Goal: Task Accomplishment & Management: Use online tool/utility

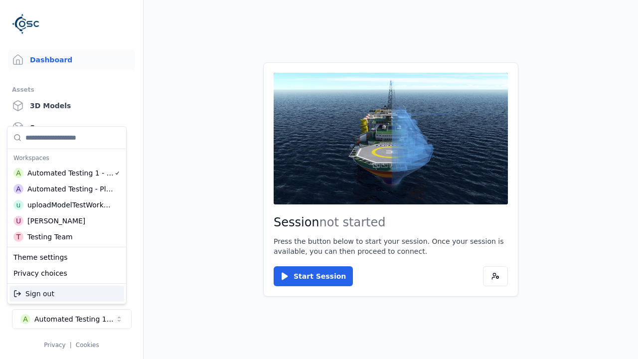
click at [70, 205] on div "uploadModelTestWorkspace" at bounding box center [70, 205] width 86 height 10
click at [319, 179] on html "Support Dashboard Assets 3D Models Scenes Datasets Recordings Support Documenta…" at bounding box center [319, 179] width 638 height 359
click at [71, 106] on link "3D Models" at bounding box center [71, 106] width 127 height 20
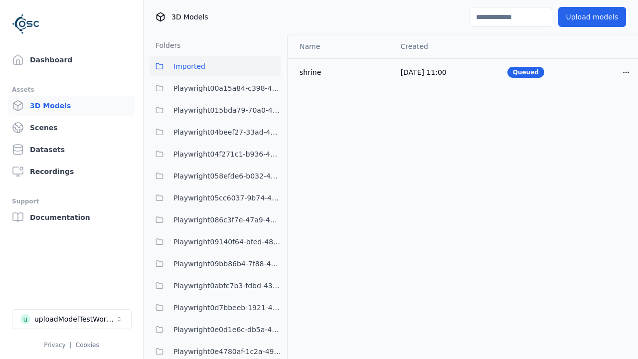
click at [626, 72] on html "Support Dashboard Assets 3D Models Scenes Datasets Recordings Support Documenta…" at bounding box center [319, 179] width 638 height 359
click at [604, 111] on div "Delete" at bounding box center [604, 111] width 59 height 16
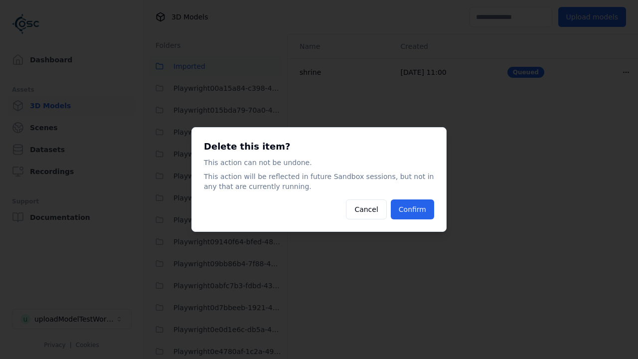
click at [412, 209] on button "Confirm" at bounding box center [412, 209] width 43 height 20
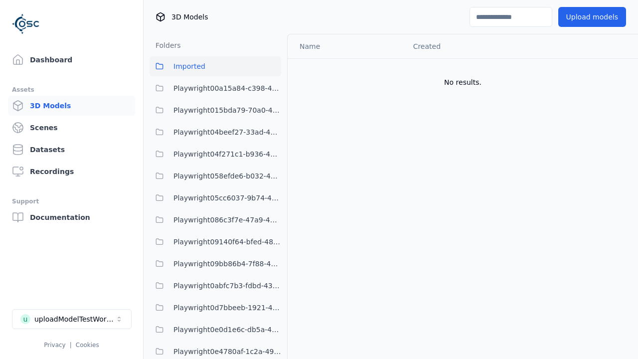
click at [592, 17] on button "Upload models" at bounding box center [592, 17] width 68 height 20
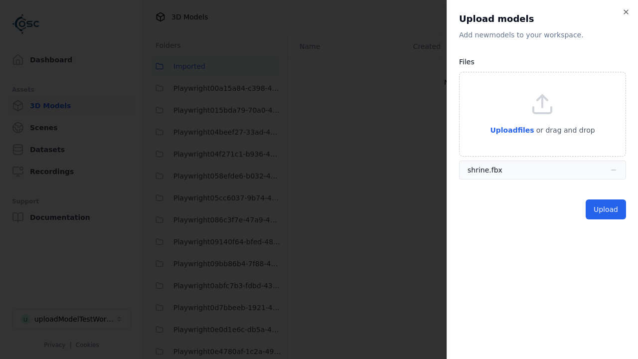
click at [606, 209] on button "Upload" at bounding box center [606, 209] width 40 height 20
